Goal: Participate in discussion: Participate in discussion

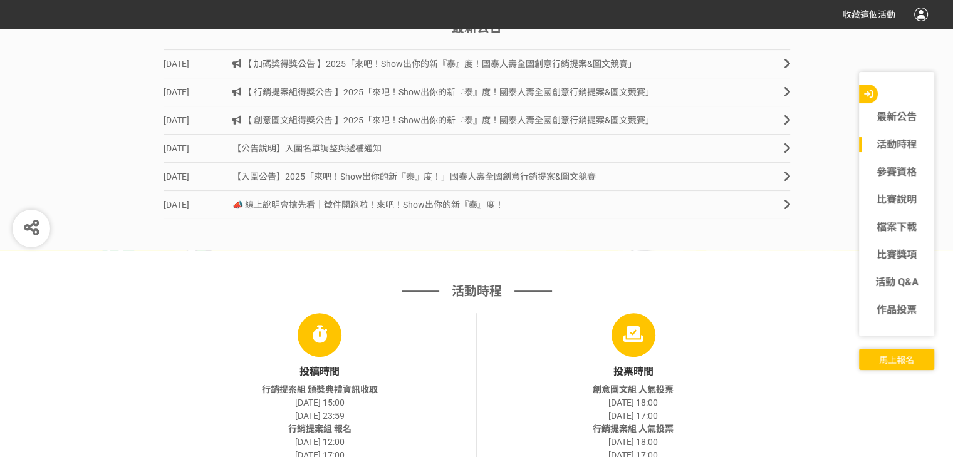
scroll to position [431, 0]
click at [375, 70] on link "2025-08-28 【 加碼獎得獎公告 】2025「來吧！Show出你的新『泰』度！國泰人壽全國創意行銷提案&圖文競賽」" at bounding box center [477, 63] width 626 height 28
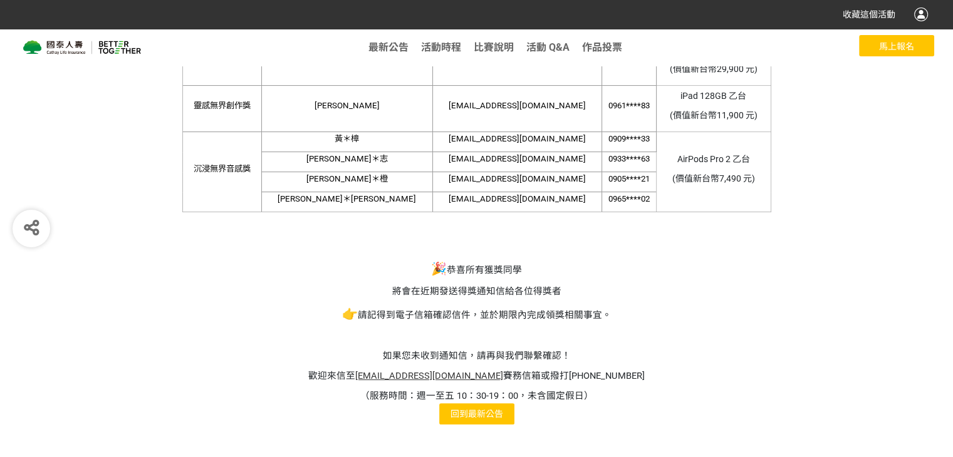
scroll to position [303, 0]
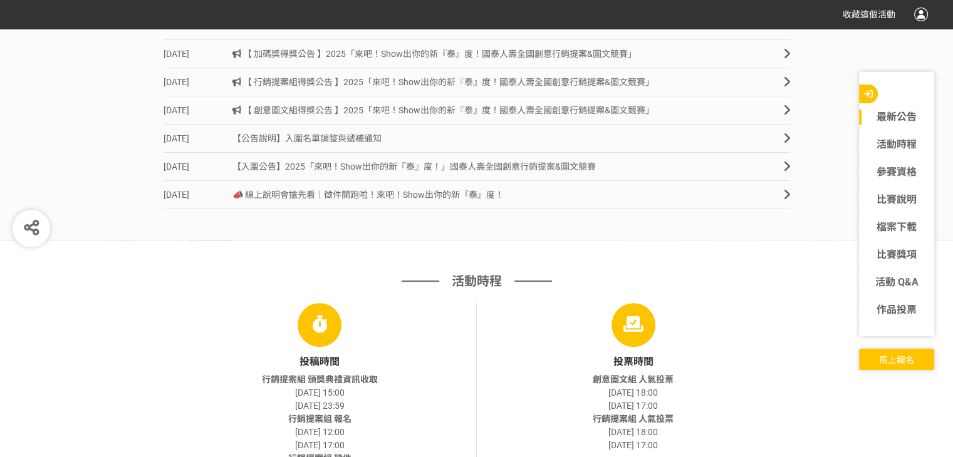
scroll to position [431, 0]
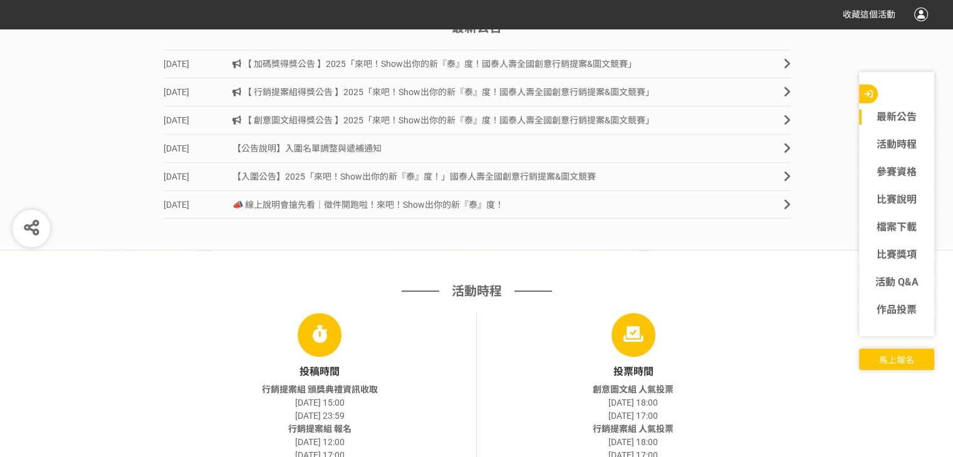
click at [323, 88] on span "【 行銷提案組得獎公告 】2025「來吧！Show出你的新『泰』度！國泰人壽全國創意行銷提案&圖文競賽」" at bounding box center [443, 92] width 422 height 10
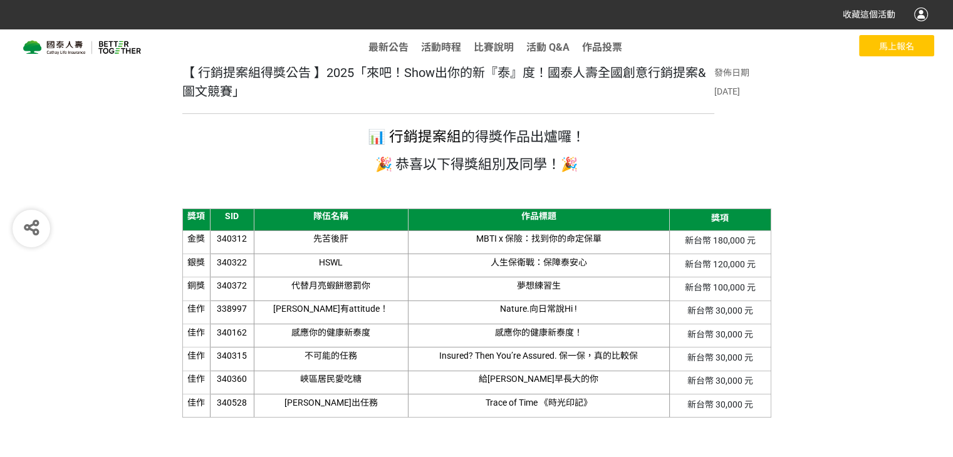
scroll to position [19, 0]
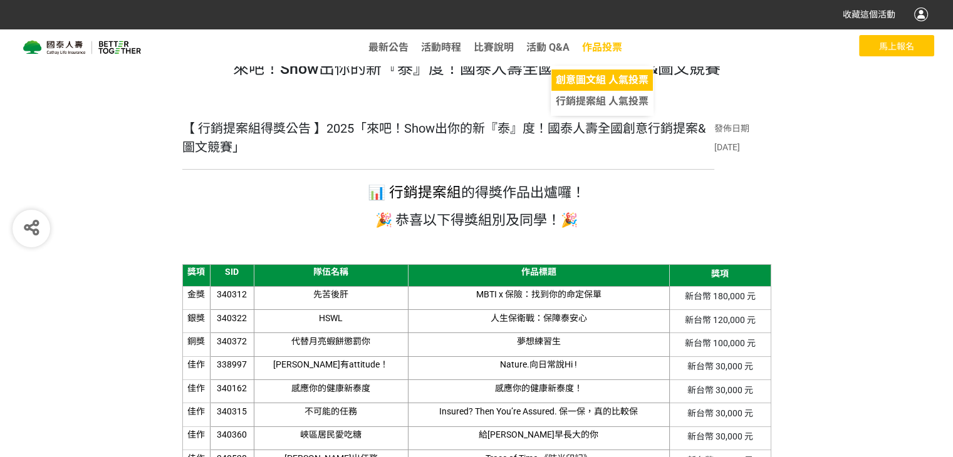
drag, startPoint x: 602, startPoint y: 51, endPoint x: 573, endPoint y: 81, distance: 42.1
click at [573, 81] on span "創意圖文組 人氣投票" at bounding box center [602, 80] width 93 height 12
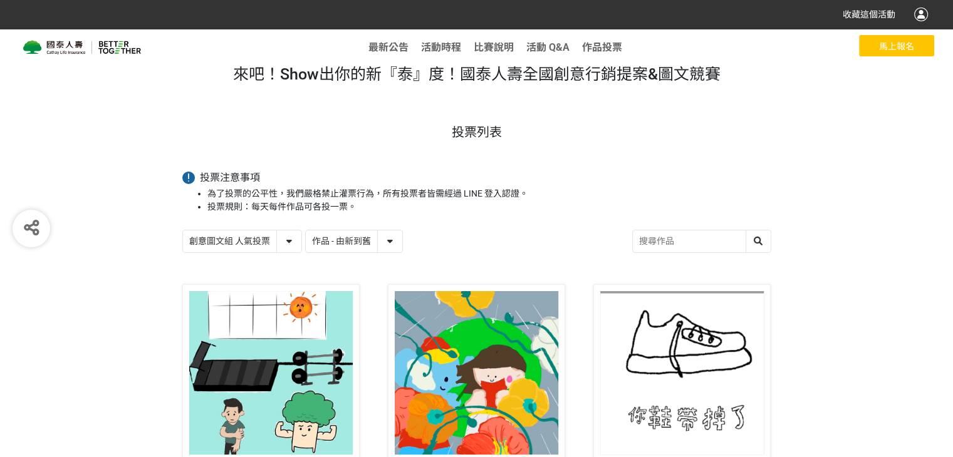
scroll to position [13, 0]
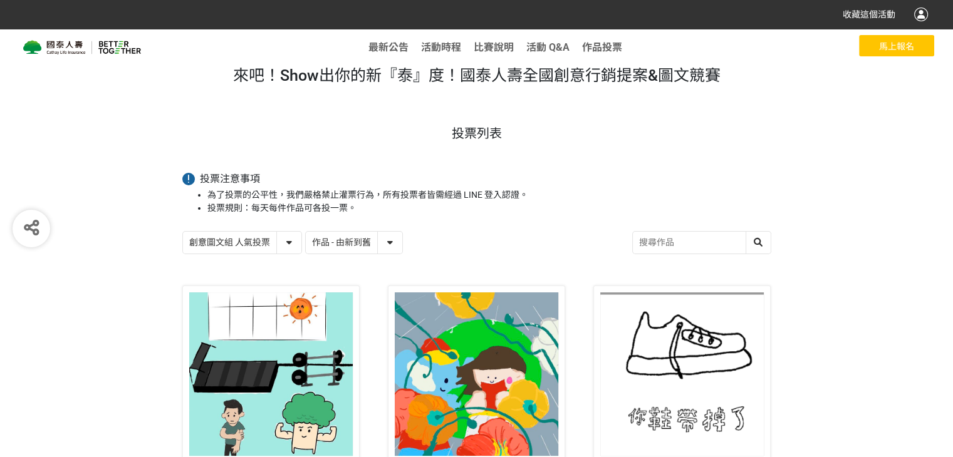
click at [680, 243] on input "search" at bounding box center [702, 243] width 138 height 22
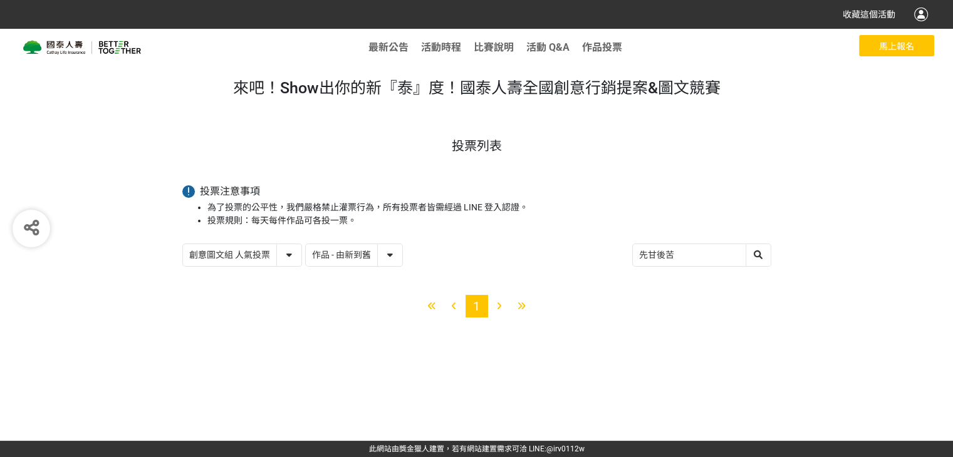
click at [657, 257] on input "先甘後苦" at bounding box center [702, 255] width 138 height 22
click at [677, 257] on input "先肝後苦" at bounding box center [702, 255] width 138 height 22
type input "先肝"
click at [264, 259] on select "創意圖文組 人氣投票 行銷提案組 人氣投票" at bounding box center [242, 255] width 118 height 22
select select "13115"
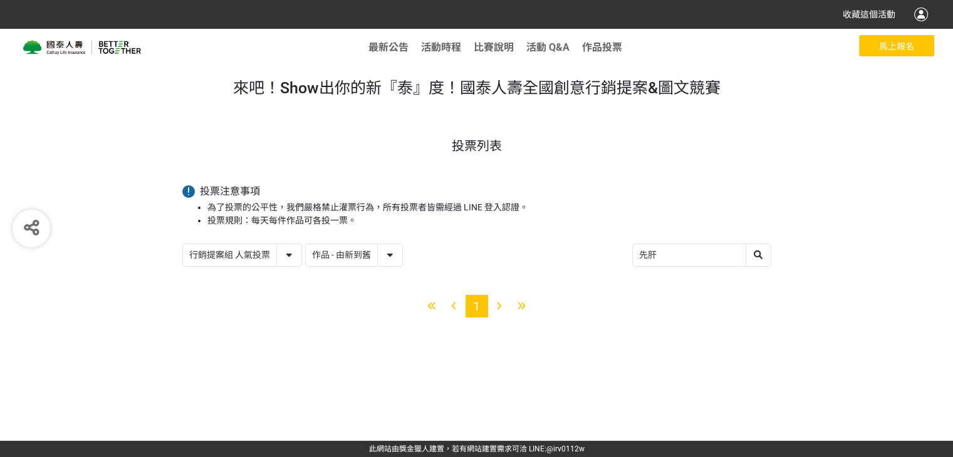
click at [183, 244] on select "創意圖文組 人氣投票 行銷提案組 人氣投票" at bounding box center [242, 255] width 118 height 22
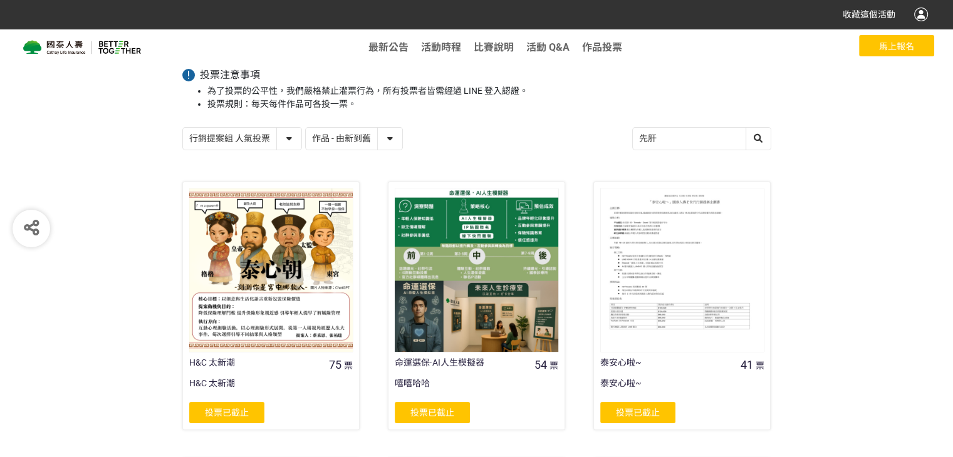
scroll to position [105, 0]
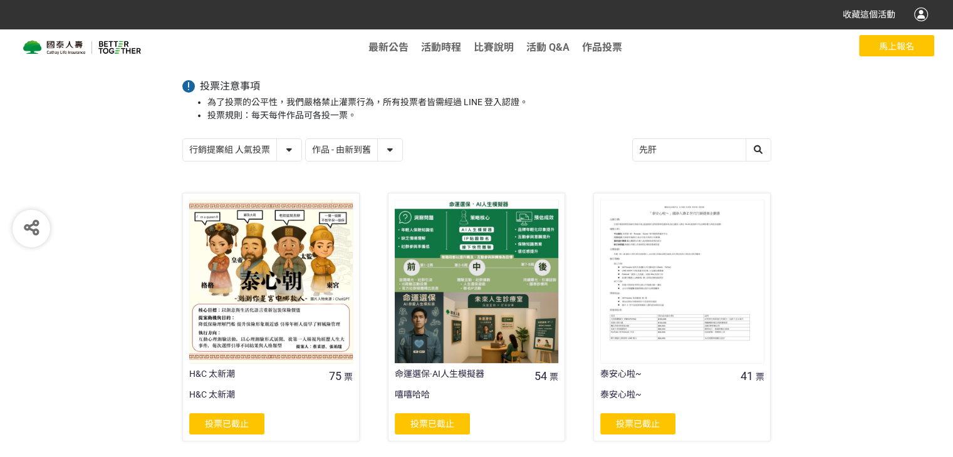
click at [700, 152] on input "先肝" at bounding box center [702, 150] width 138 height 22
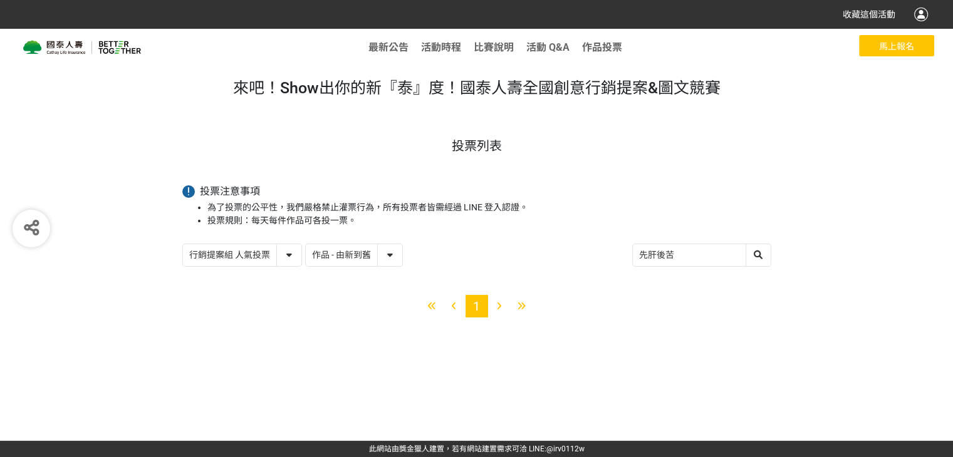
click at [685, 261] on input "先肝後苦" at bounding box center [702, 255] width 138 height 22
type input "先肝後苦"
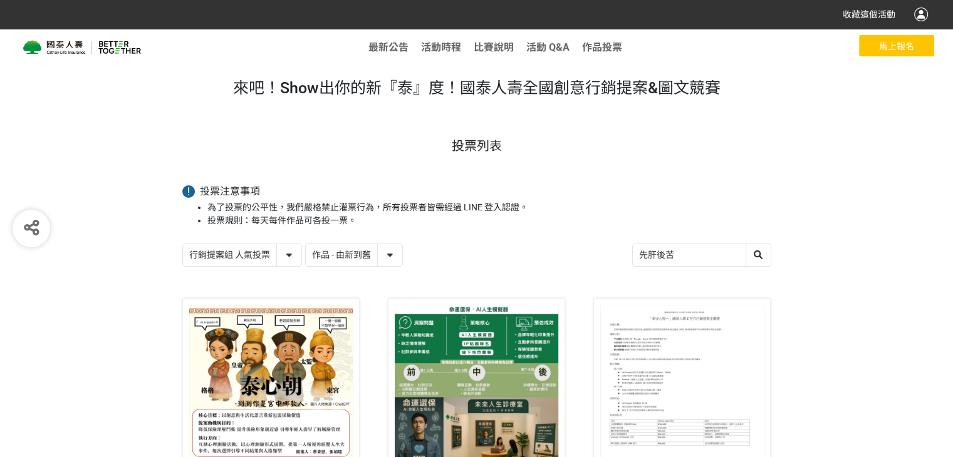
select select "13116"
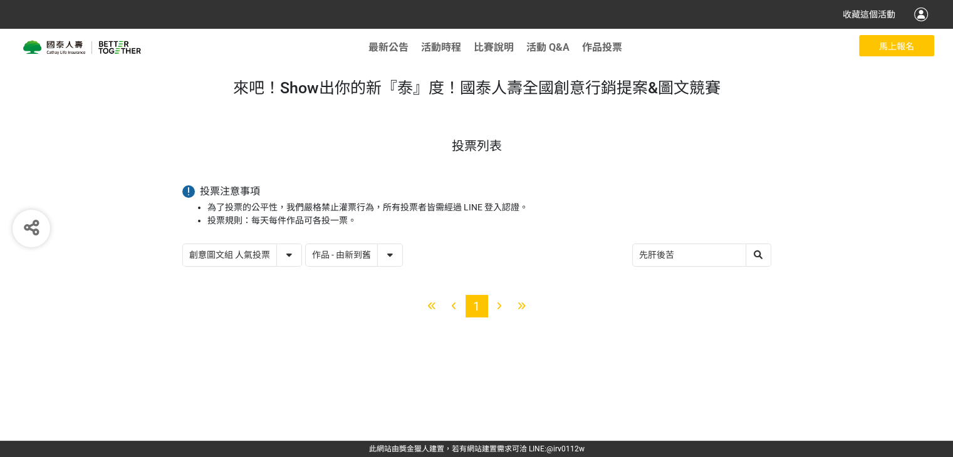
type input "先甘後苦"
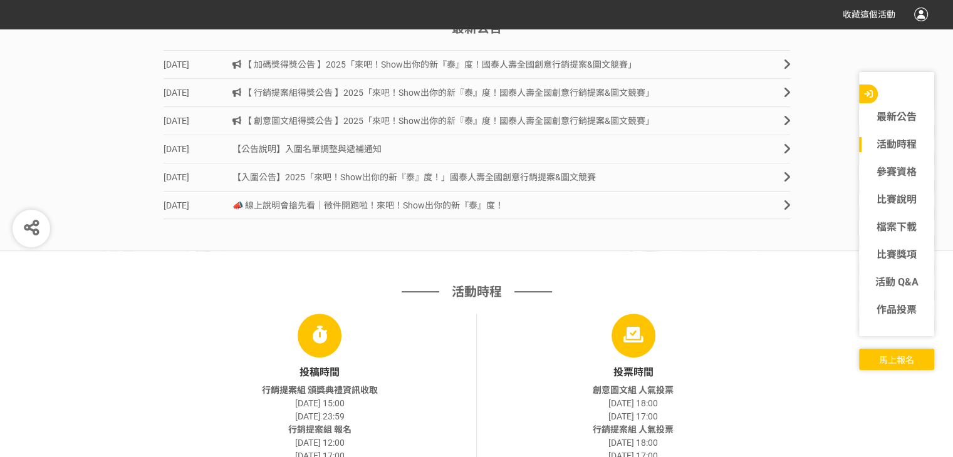
scroll to position [431, 0]
click at [298, 91] on span "【 行銷提案組得獎公告 】2025「來吧！Show出你的新『泰』度！國泰人壽全國創意行銷提案&圖文競賽」" at bounding box center [443, 92] width 422 height 10
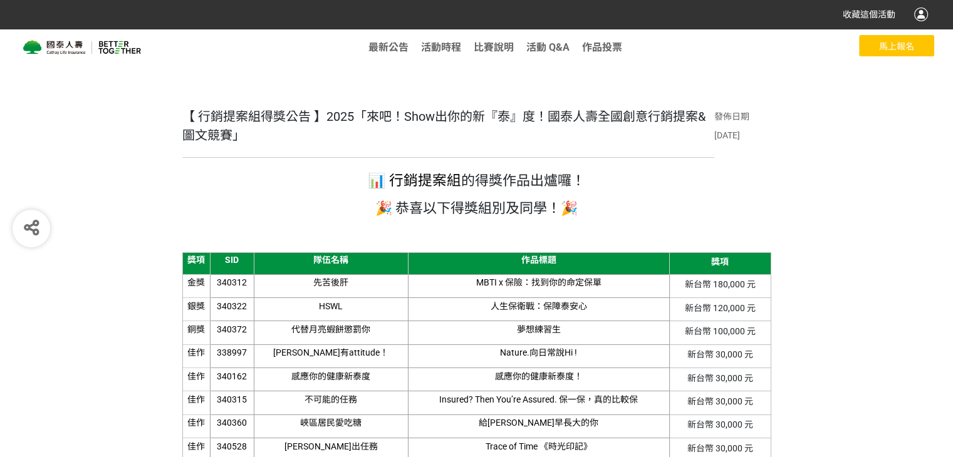
scroll to position [32, 0]
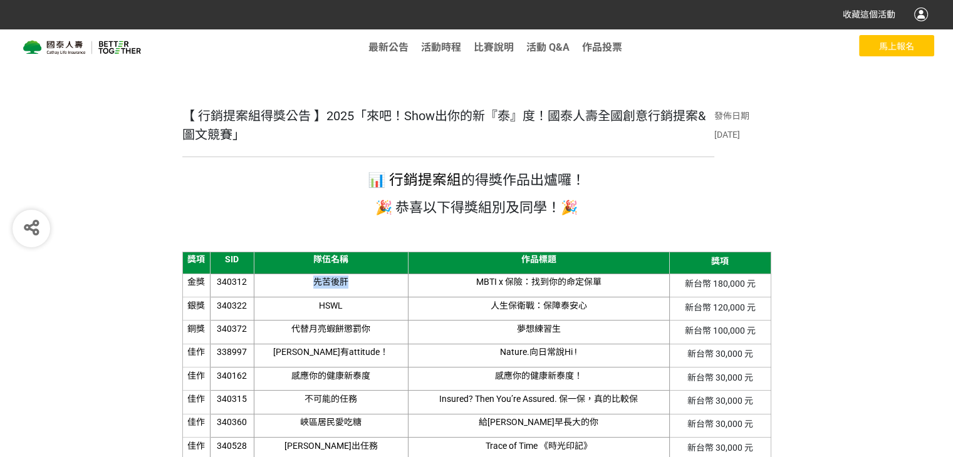
drag, startPoint x: 297, startPoint y: 284, endPoint x: 346, endPoint y: 282, distance: 49.6
click at [346, 282] on p "先苦後肝" at bounding box center [331, 282] width 150 height 13
copy span "先苦後肝"
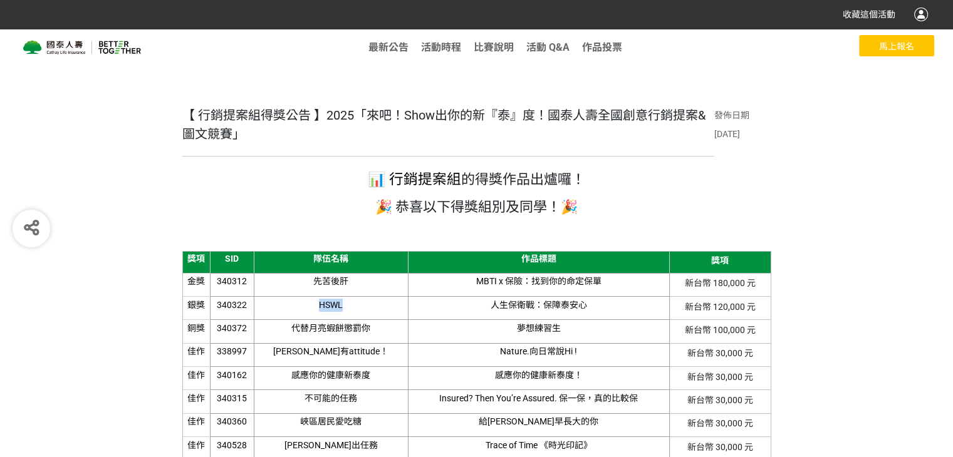
drag, startPoint x: 301, startPoint y: 304, endPoint x: 331, endPoint y: 304, distance: 29.4
click at [331, 304] on p "HSWL" at bounding box center [331, 305] width 150 height 13
copy span "HSWL"
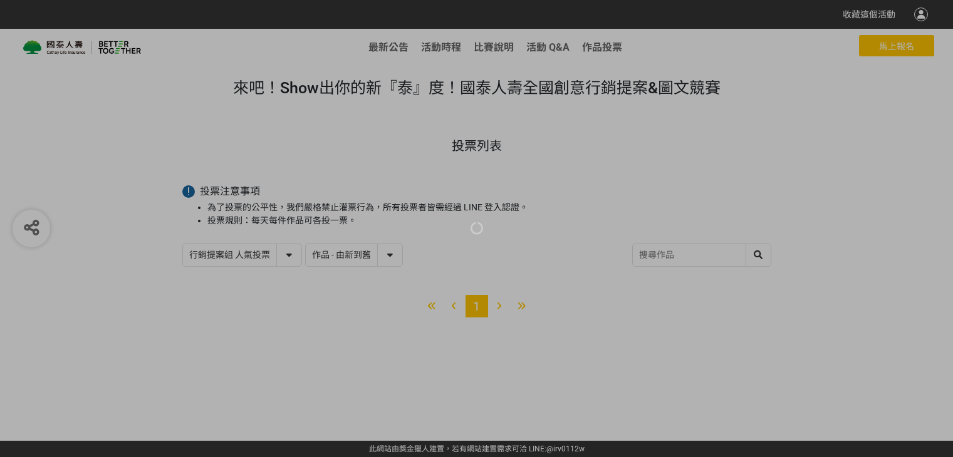
select select "13115"
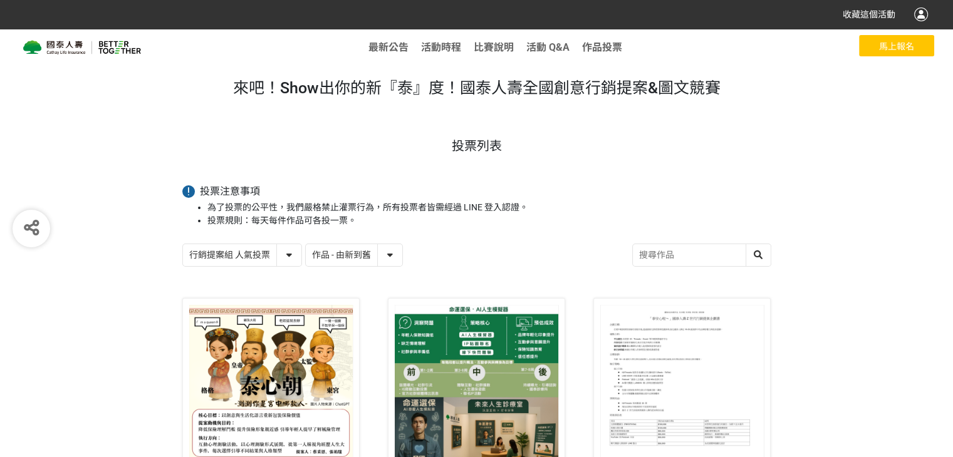
click at [680, 250] on input "search" at bounding box center [702, 255] width 138 height 22
paste input "先苦後肝"
type input "先苦後肝"
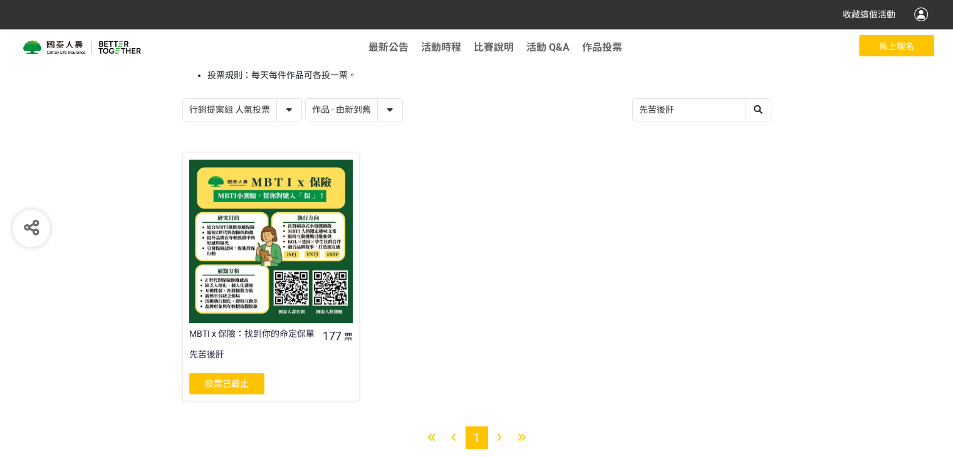
scroll to position [145, 0]
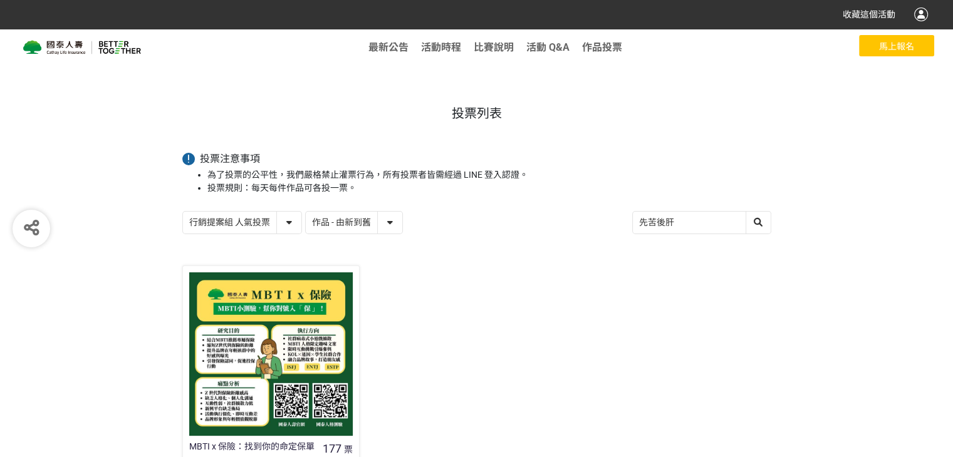
click at [301, 256] on div "投票列表 投票注意事項 為了投票的公平性，我們嚴格禁止灌票行為，所有投票者皆需經過 LINE 登入認證。 投票規則：每天每件作品可各投一票。 創意圖文組 人氣…" at bounding box center [477, 334] width 626 height 506
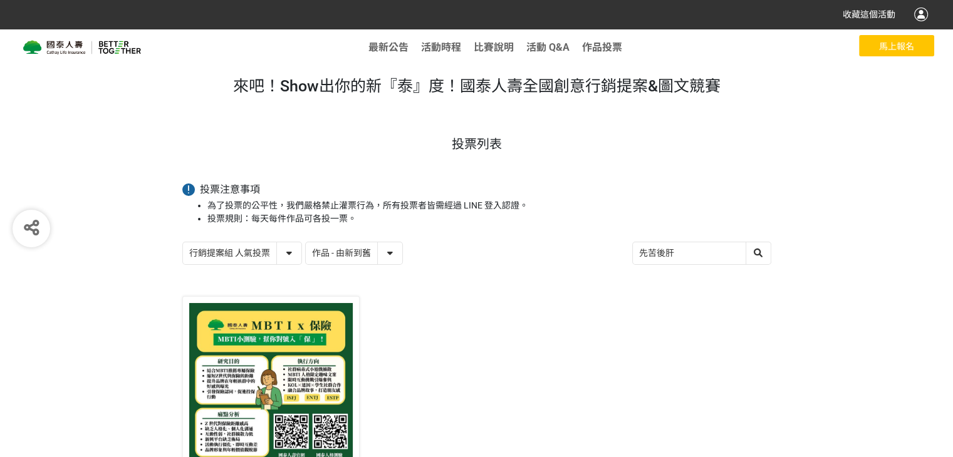
scroll to position [0, 0]
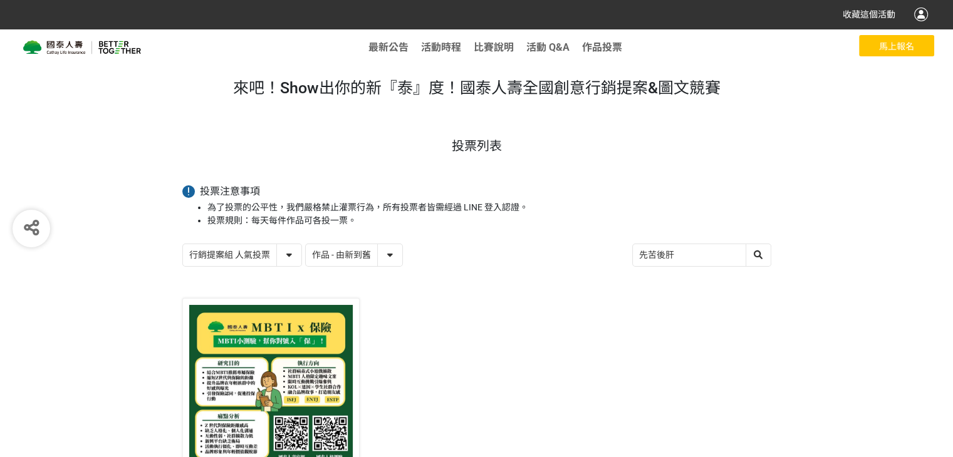
click at [311, 403] on div at bounding box center [271, 387] width 164 height 164
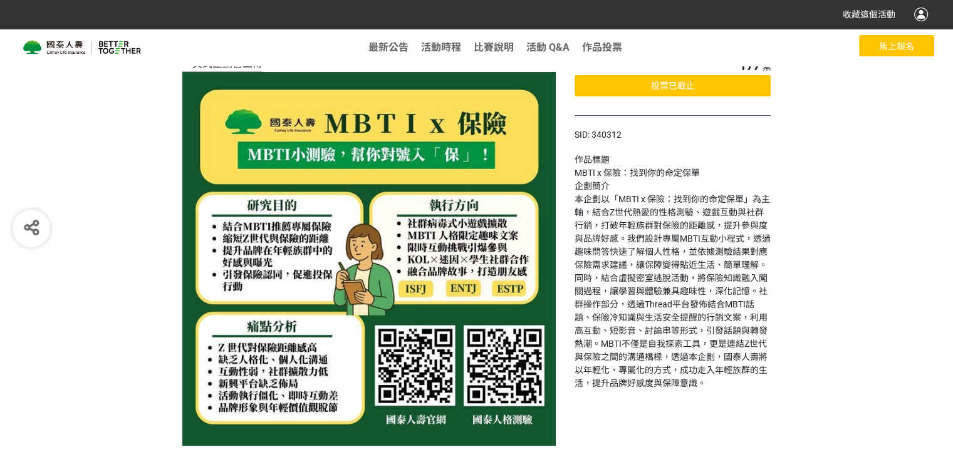
scroll to position [81, 0]
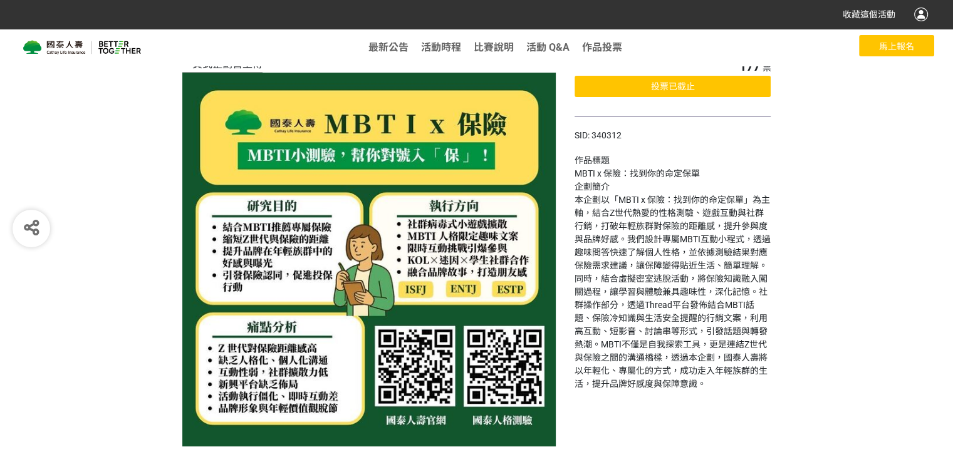
select select "13115"
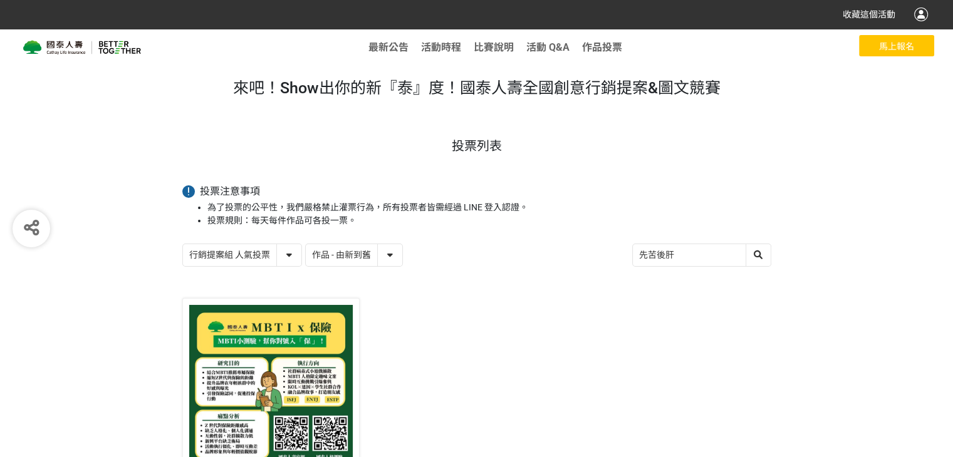
click at [702, 257] on input "先苦後肝" at bounding box center [702, 255] width 138 height 22
type input "先"
paste input "HSWL"
type input "HSWL"
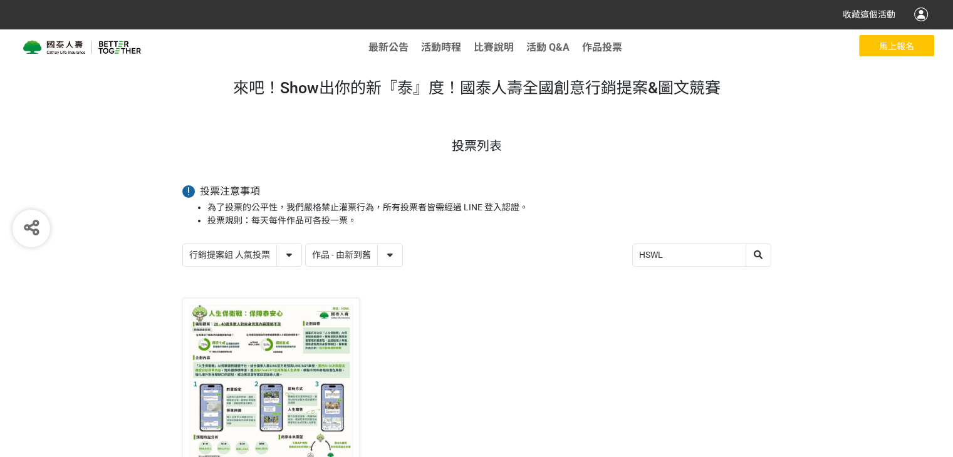
click at [727, 339] on div "人生保衛戰：保障泰安心 6 票 HSWL 投票已截止" at bounding box center [476, 433] width 617 height 277
